Goal: Task Accomplishment & Management: Use online tool/utility

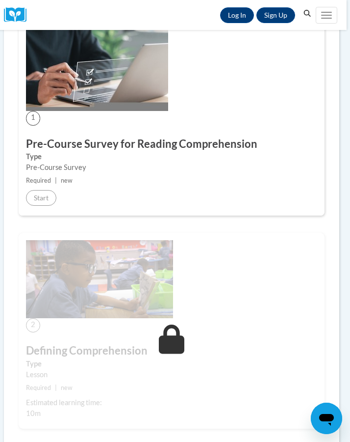
scroll to position [0, 3]
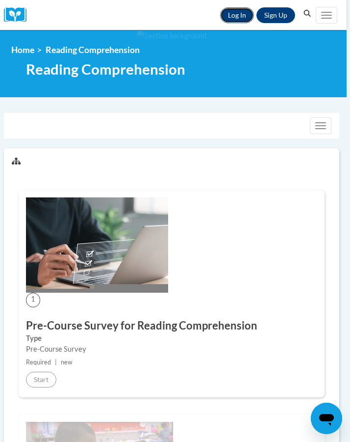
click at [237, 13] on link "Log In" at bounding box center [237, 15] width 34 height 16
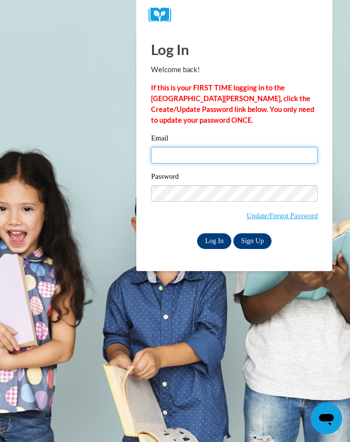
type input "millarda@wauwatosa.k12.wi.us"
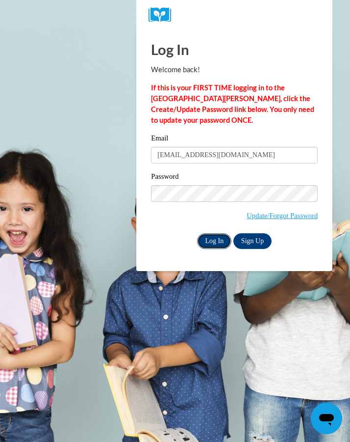
click at [218, 240] on input "Log In" at bounding box center [214, 241] width 34 height 16
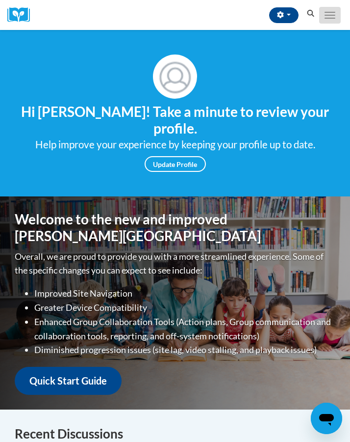
click at [334, 16] on button "Toggle navigation" at bounding box center [331, 15] width 22 height 17
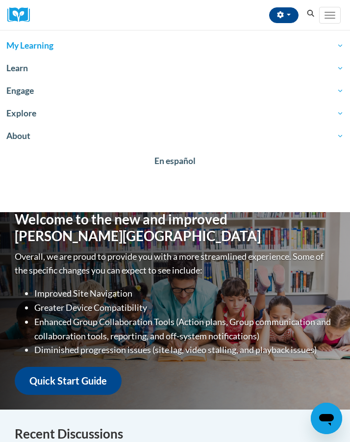
click at [35, 51] on span "My Learning" at bounding box center [175, 46] width 338 height 12
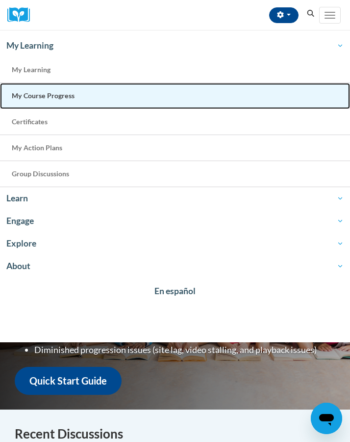
click at [44, 93] on span "My Course Progress" at bounding box center [43, 95] width 63 height 8
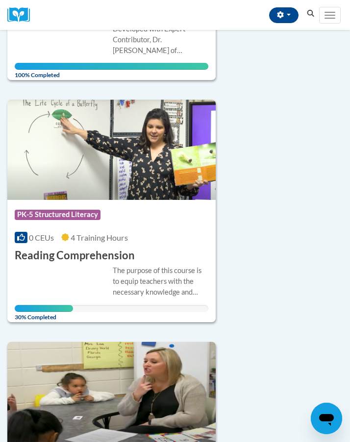
scroll to position [1027, 0]
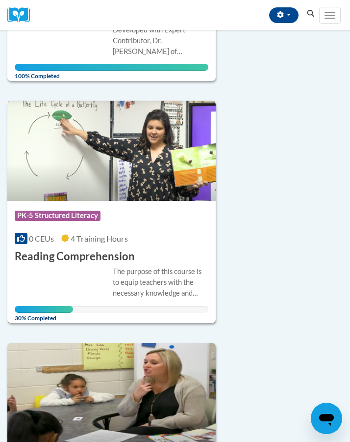
click at [106, 192] on img at bounding box center [111, 151] width 209 height 100
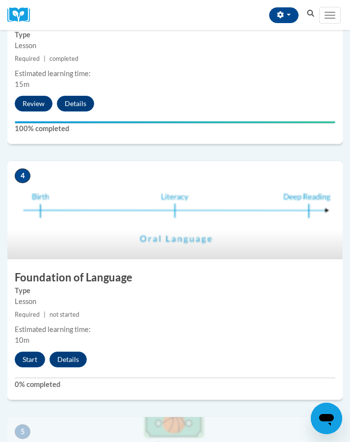
scroll to position [866, 0]
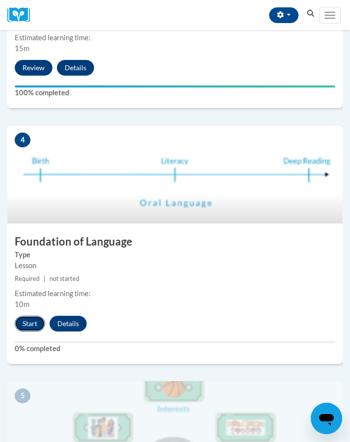
click at [27, 327] on button "Start" at bounding box center [30, 324] width 30 height 16
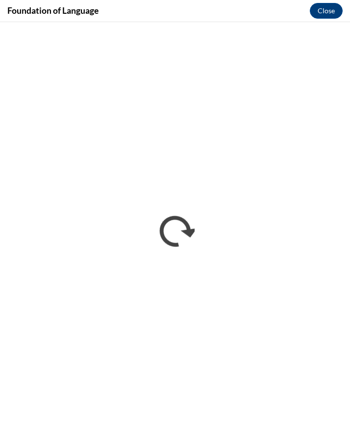
scroll to position [0, 0]
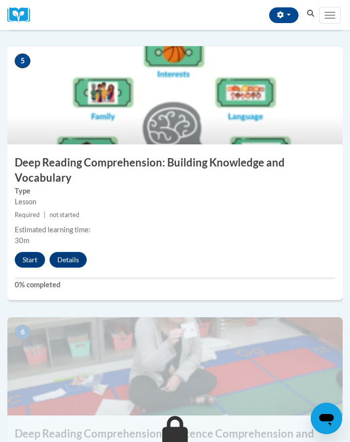
scroll to position [1201, 0]
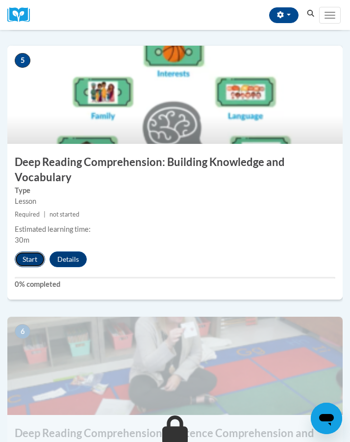
click at [43, 259] on button "Start" at bounding box center [30, 259] width 30 height 16
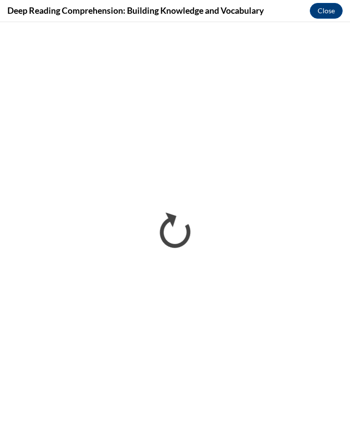
scroll to position [0, 0]
